Goal: Communication & Community: Answer question/provide support

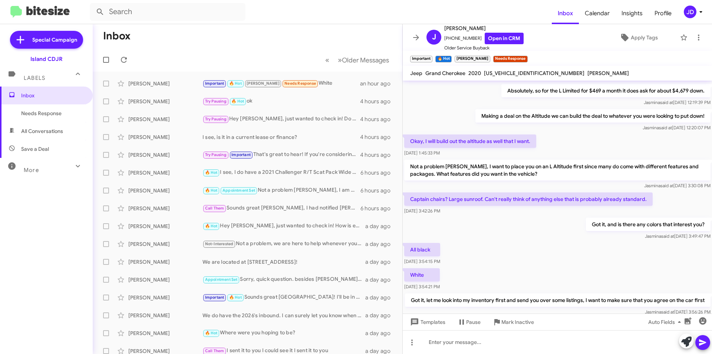
scroll to position [773, 0]
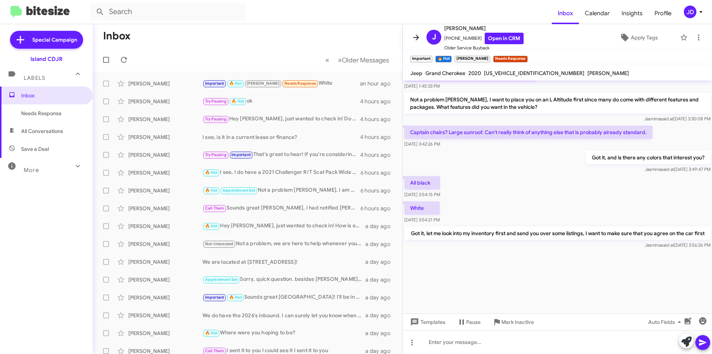
click at [414, 37] on icon at bounding box center [416, 38] width 6 height 6
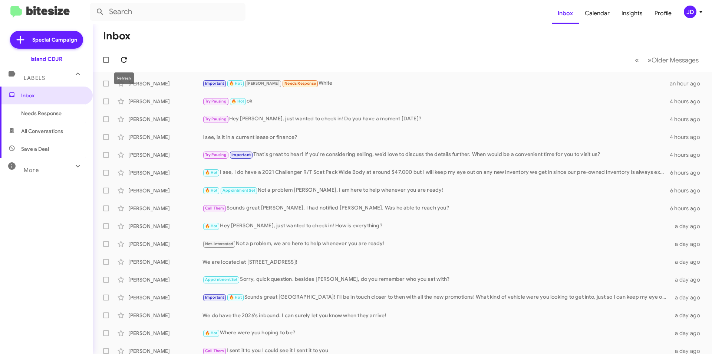
click at [124, 60] on icon at bounding box center [123, 59] width 9 height 9
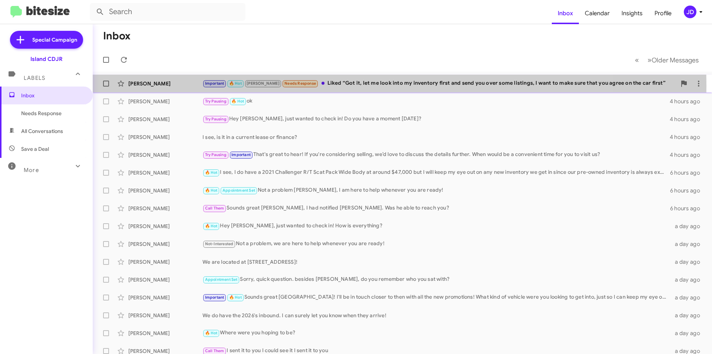
click at [236, 86] on span "🔥 Hot" at bounding box center [235, 83] width 13 height 5
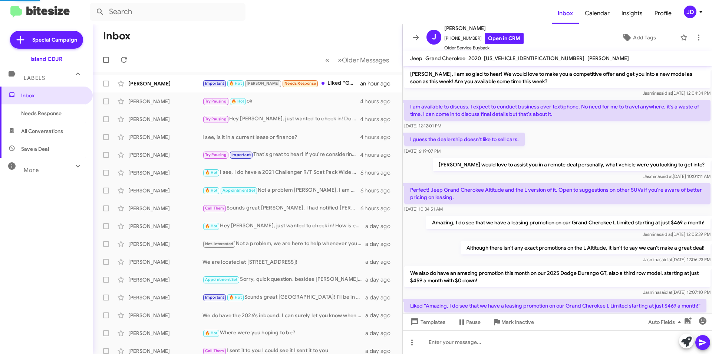
scroll to position [354, 0]
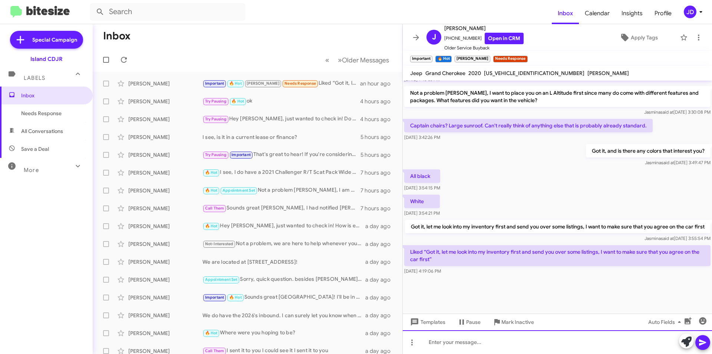
click at [477, 342] on div at bounding box center [557, 342] width 309 height 24
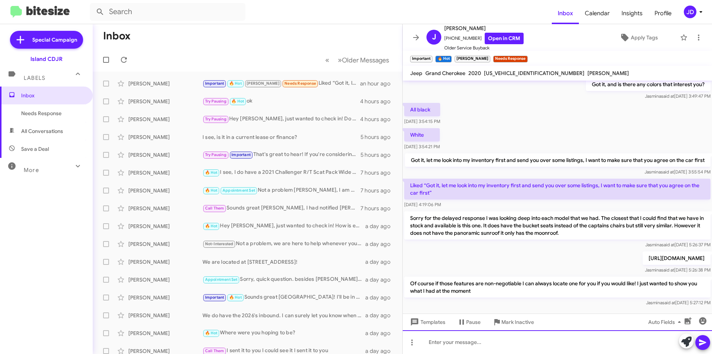
scroll to position [946, 0]
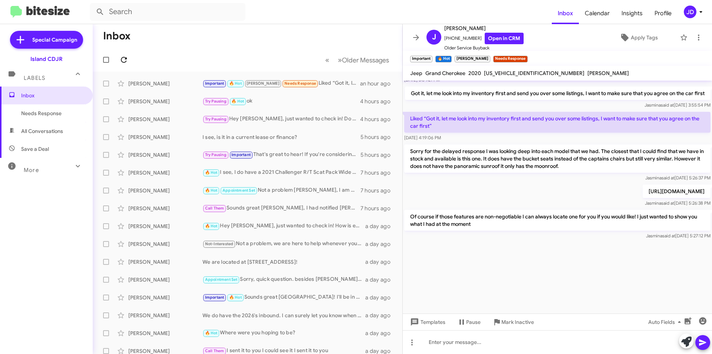
click at [128, 62] on icon at bounding box center [123, 59] width 9 height 9
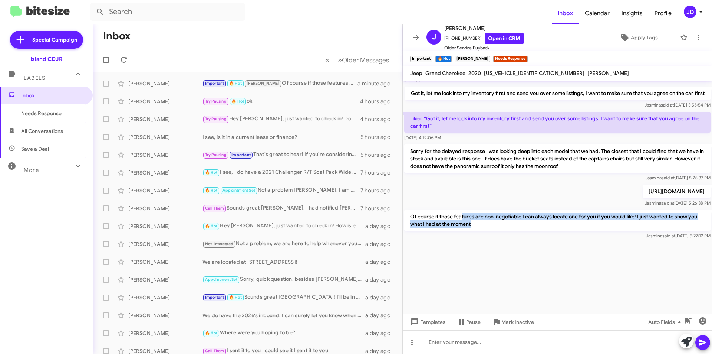
drag, startPoint x: 463, startPoint y: 214, endPoint x: 618, endPoint y: 220, distance: 156.0
click at [618, 220] on p "Of course if those features are non-negotiable I can always locate one for you …" at bounding box center [557, 220] width 306 height 21
drag, startPoint x: 635, startPoint y: 217, endPoint x: 628, endPoint y: 222, distance: 8.5
click at [628, 222] on p "Of course if those features are non-negotiable I can always locate one for you …" at bounding box center [557, 220] width 306 height 21
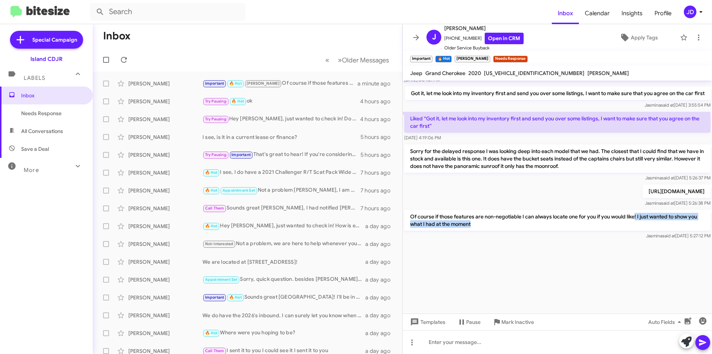
click at [628, 222] on p "Of course if those features are non-negotiable I can always locate one for you …" at bounding box center [557, 220] width 306 height 21
click at [579, 248] on div at bounding box center [557, 277] width 309 height 72
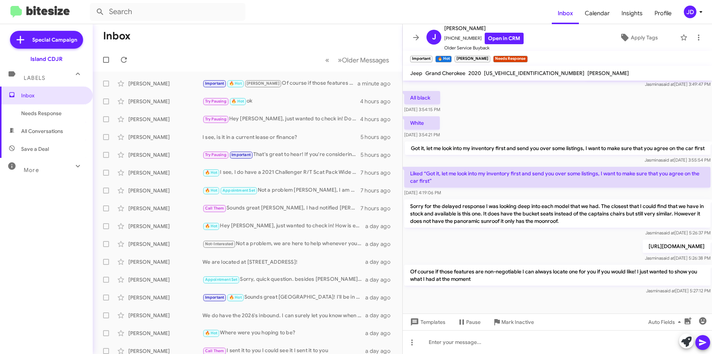
scroll to position [871, 0]
